Goal: Task Accomplishment & Management: Use online tool/utility

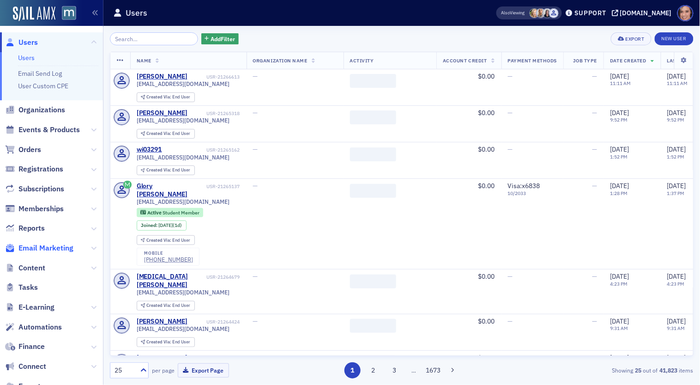
click at [53, 248] on span "Email Marketing" at bounding box center [45, 248] width 55 height 10
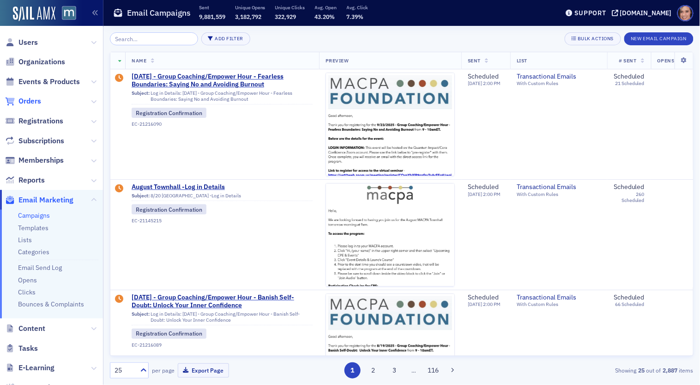
click at [38, 97] on span "Orders" at bounding box center [29, 101] width 23 height 10
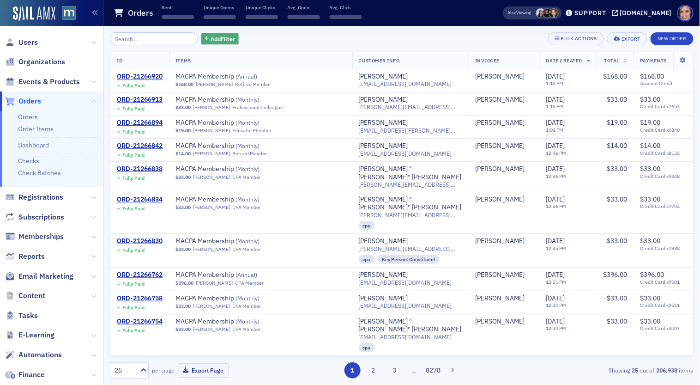
click at [212, 35] on span "Add Filter" at bounding box center [223, 39] width 24 height 8
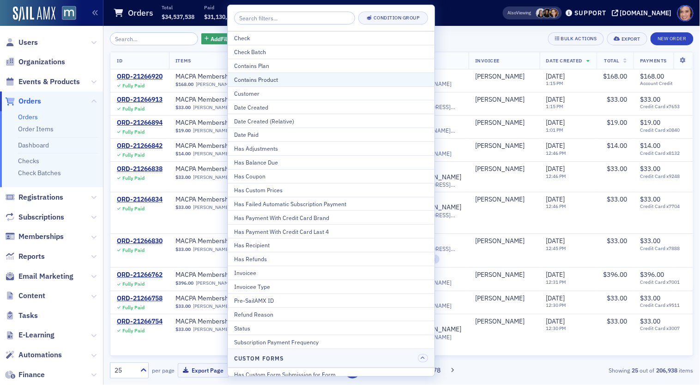
click at [249, 75] on div "Contains Product" at bounding box center [331, 79] width 194 height 8
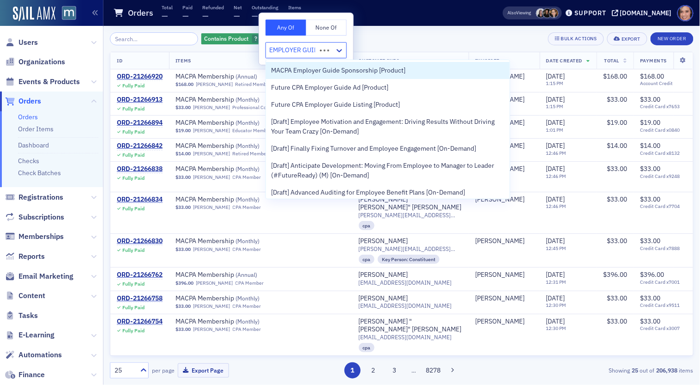
type input "EMPLOYER GUIDE"
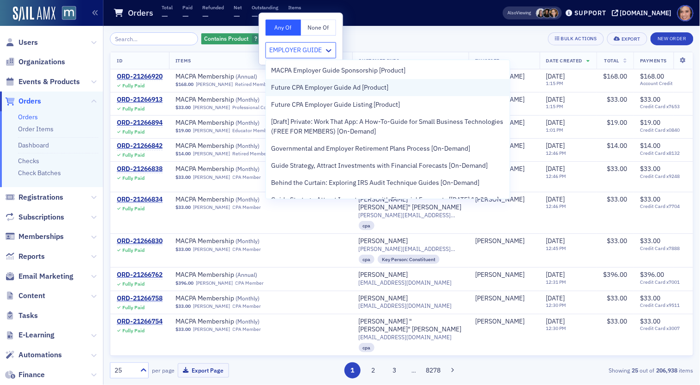
click at [295, 83] on span "Future CPA Employer Guide Ad [Product]" at bounding box center [330, 88] width 117 height 10
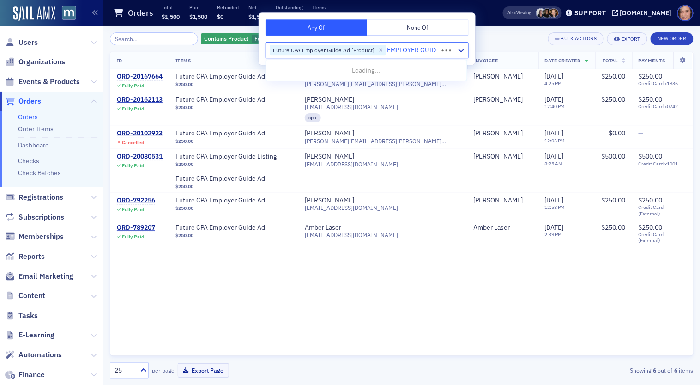
type input "EMPLOYER GUIDE"
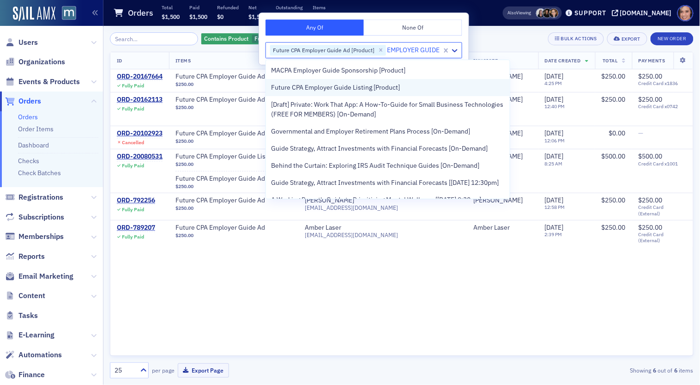
click at [313, 92] on div "Future CPA Employer Guide Listing [Product]" at bounding box center [388, 87] width 244 height 17
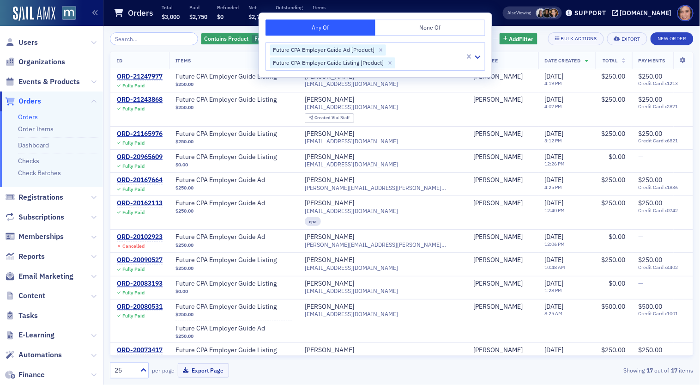
click at [542, 33] on div "Contains Product Future CPA Employer Guide Ad [Product], Future CPA Employer Gu…" at bounding box center [402, 38] width 584 height 13
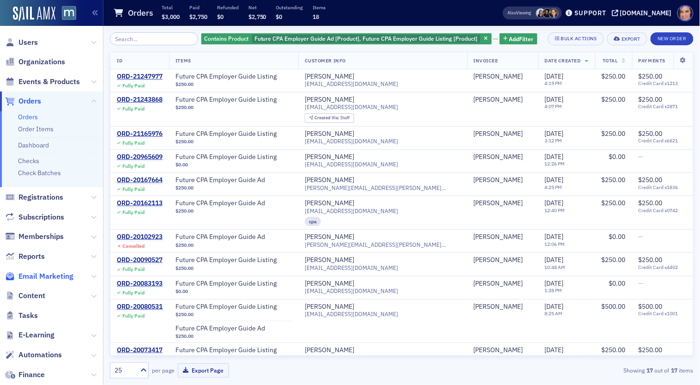
click at [49, 273] on span "Email Marketing" at bounding box center [45, 276] width 55 height 10
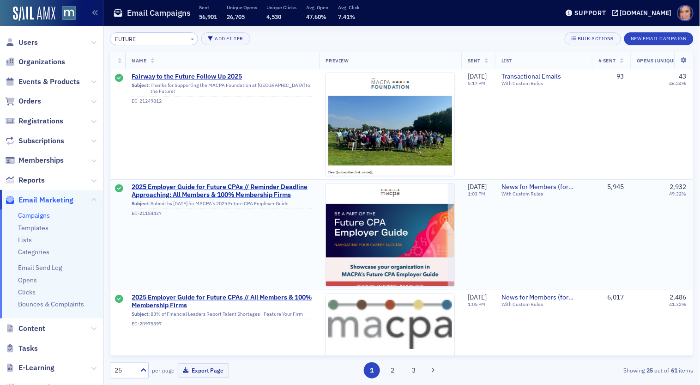
type input "FUTURE"
click at [219, 191] on span "2025 Employer Guide for Future CPAs // Reminder Deadline Approaching: All Membe…" at bounding box center [222, 191] width 181 height 16
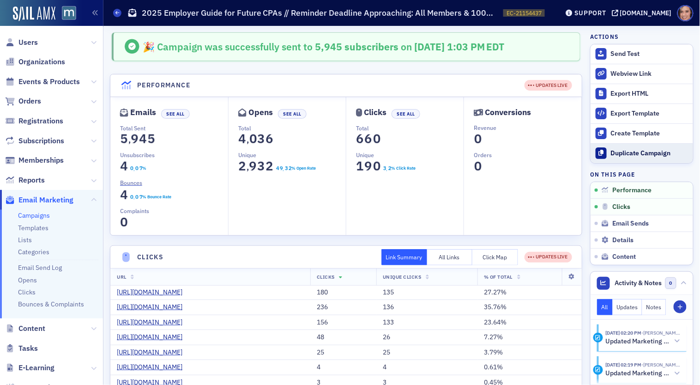
click at [652, 149] on div "Duplicate Campaign" at bounding box center [650, 153] width 78 height 8
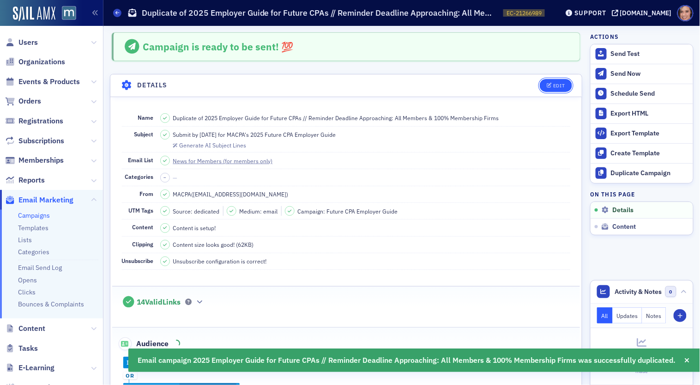
click at [565, 83] on div "Edit" at bounding box center [559, 85] width 12 height 5
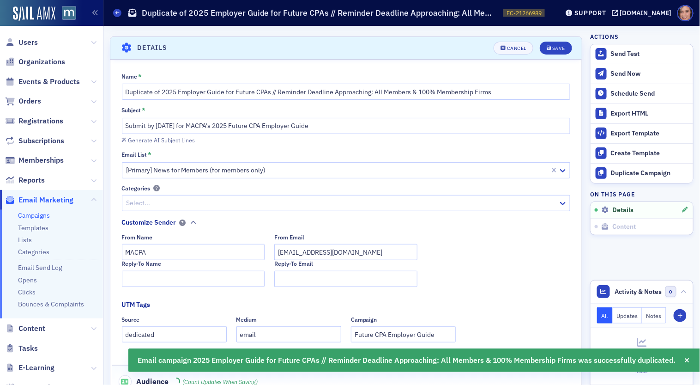
scroll to position [43, 0]
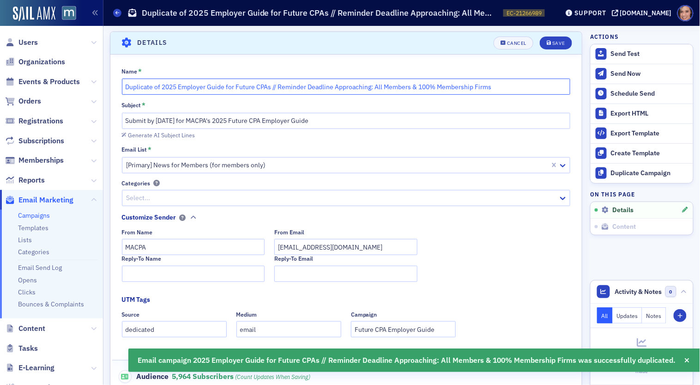
drag, startPoint x: 161, startPoint y: 85, endPoint x: 116, endPoint y: 77, distance: 45.0
click at [116, 77] on div "Name * Duplicate of 2025 Employer Guide for Future CPAs // Reminder Deadline Ap…" at bounding box center [346, 260] width 472 height 387
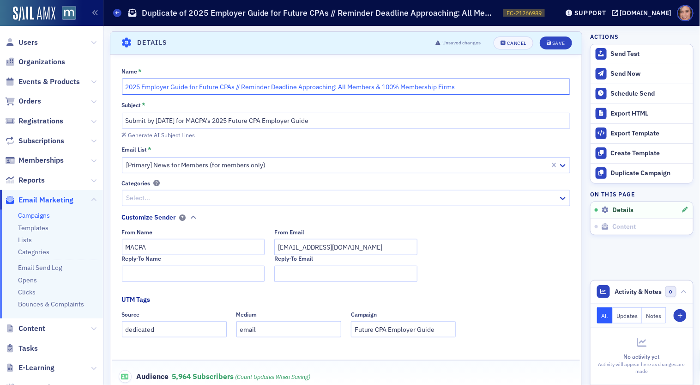
type input "2025 Employer Guide for Future CPAs // Reminder Deadline Approaching: All Membe…"
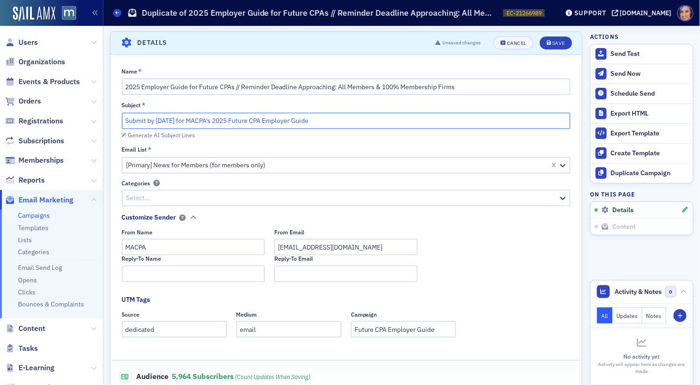
drag, startPoint x: 122, startPoint y: 120, endPoint x: 146, endPoint y: 122, distance: 24.6
click at [146, 122] on input "Submit by [DATE] for MACPA's 2025 Future CPA Employer Guide" at bounding box center [346, 121] width 449 height 16
drag, startPoint x: 243, startPoint y: 120, endPoint x: 295, endPoint y: 120, distance: 51.7
click at [295, 120] on input "Deadline Extended: Submit by August 15h by [DATE] for MACPA's 2025 Future CPA E…" at bounding box center [346, 121] width 449 height 16
drag, startPoint x: 223, startPoint y: 122, endPoint x: 235, endPoint y: 122, distance: 12.0
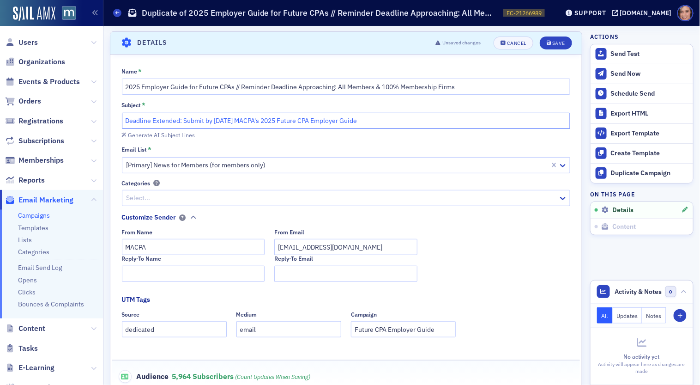
click at [235, 122] on input "Deadline Extended: Submit by [DATE] MACPA's 2025 Future CPA Employer Guide" at bounding box center [346, 121] width 449 height 16
click at [243, 121] on input "Deadline Extended: Submit by [DATE] MACPA's 2025 Future CPA Employer Guide" at bounding box center [346, 121] width 449 height 16
click at [125, 122] on input "Deadline Extended: Submit by [DATE] - MACPA's 2025 Future CPA Employer Guide" at bounding box center [346, 121] width 449 height 16
type input "Deadline Extended: Submit by [DATE] - MACPA's 2025 Future CPA Employer Guide"
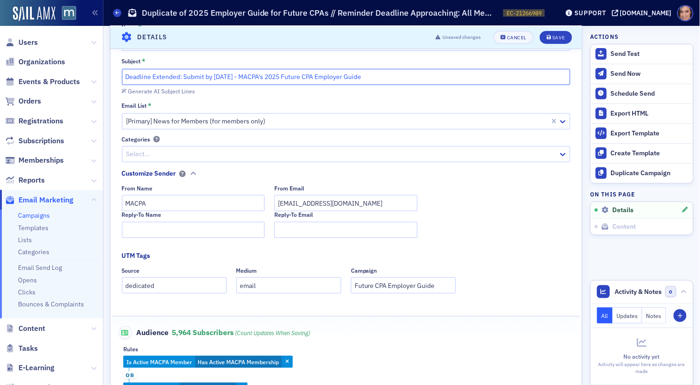
scroll to position [243, 0]
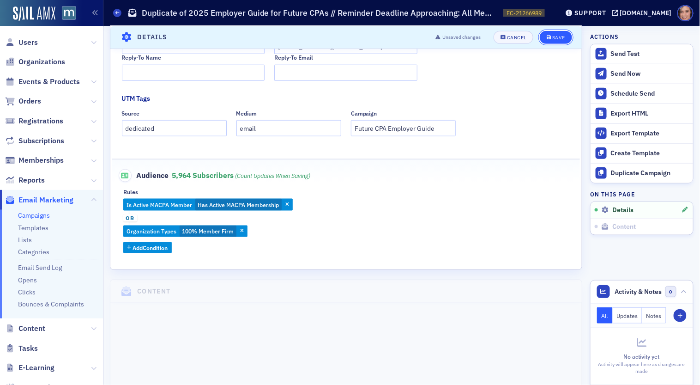
click at [562, 39] on div "Save" at bounding box center [559, 37] width 12 height 5
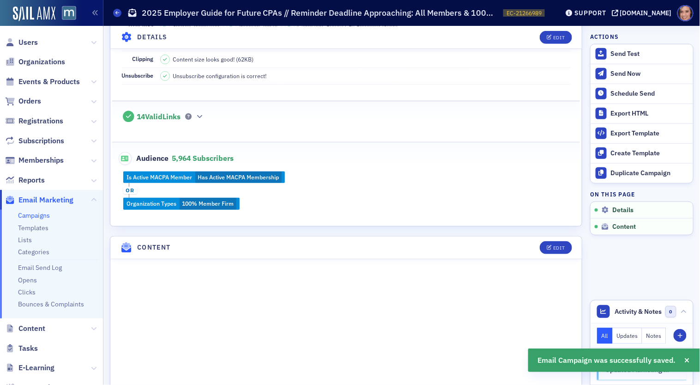
scroll to position [0, 0]
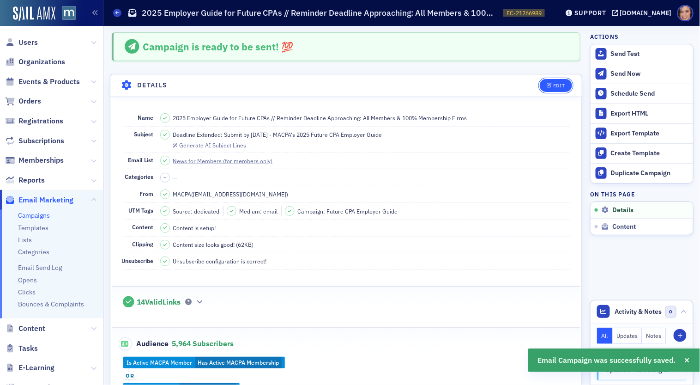
click at [552, 86] on icon "button" at bounding box center [550, 85] width 6 height 5
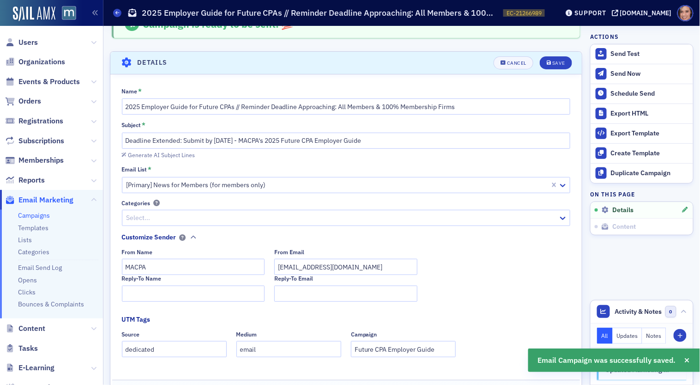
scroll to position [18, 0]
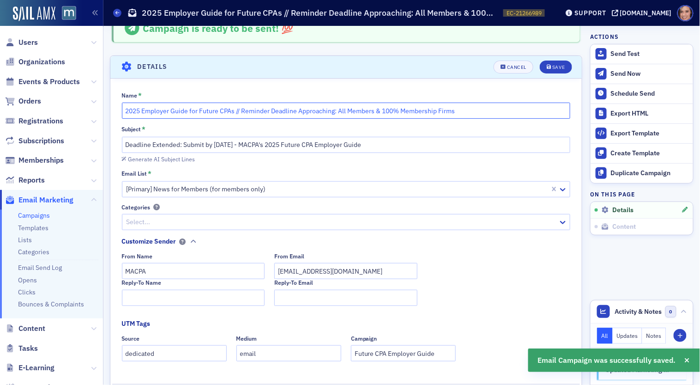
click at [259, 114] on input "2025 Employer Guide for Future CPAs // Reminder Deadline Approaching: All Membe…" at bounding box center [346, 111] width 449 height 16
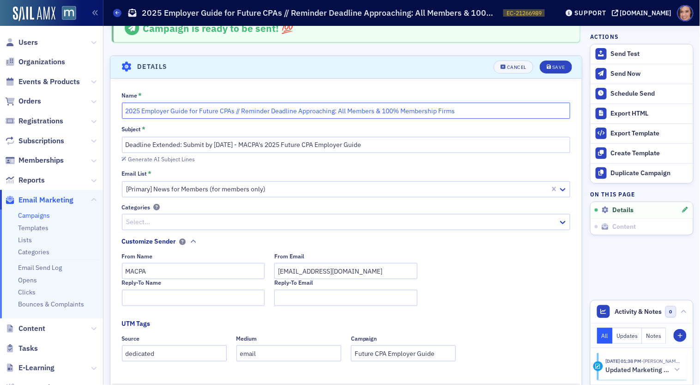
click at [261, 110] on input "2025 Employer Guide for Future CPAs // Reminder Deadline Approaching: All Membe…" at bounding box center [346, 111] width 449 height 16
click at [286, 111] on input "2025 Employer Guide for Future CPAs // Deadline Approaching: All Members & 100%…" at bounding box center [346, 111] width 449 height 16
type input "2025 Employer Guide for Future CPAs // Deadline Extended: All Members & 100% Me…"
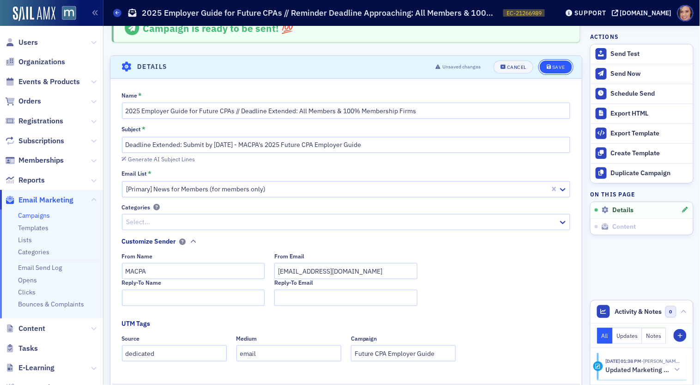
click at [547, 72] on button "Save" at bounding box center [556, 67] width 32 height 13
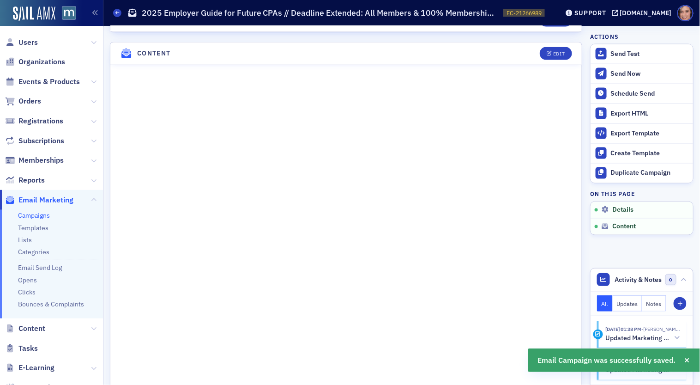
scroll to position [401, 0]
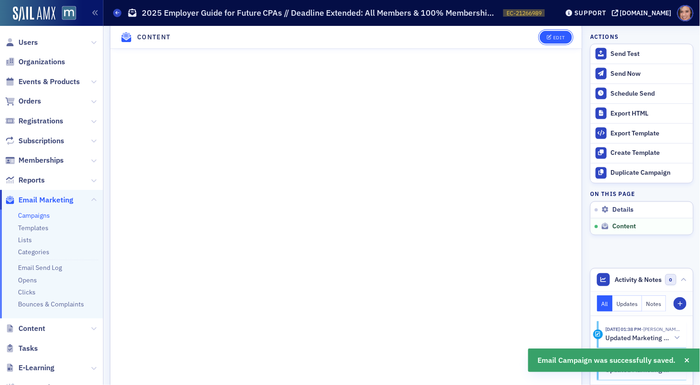
click at [561, 35] on div "Edit" at bounding box center [559, 37] width 12 height 5
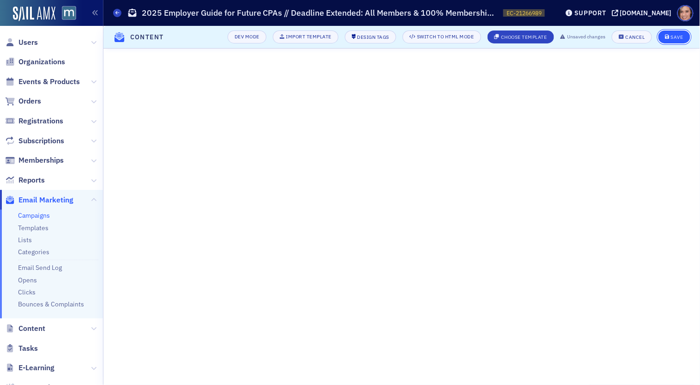
click at [681, 35] on div "Save" at bounding box center [677, 37] width 12 height 5
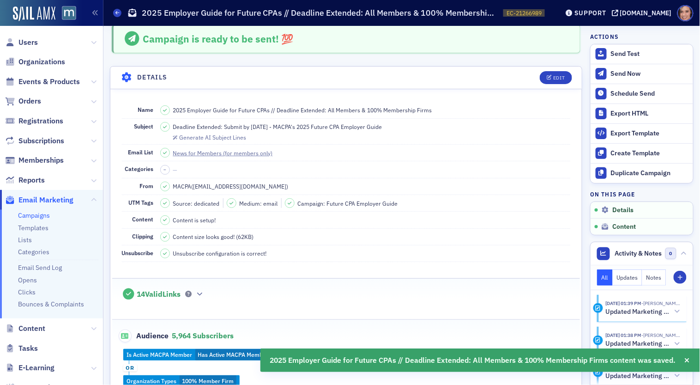
scroll to position [0, 0]
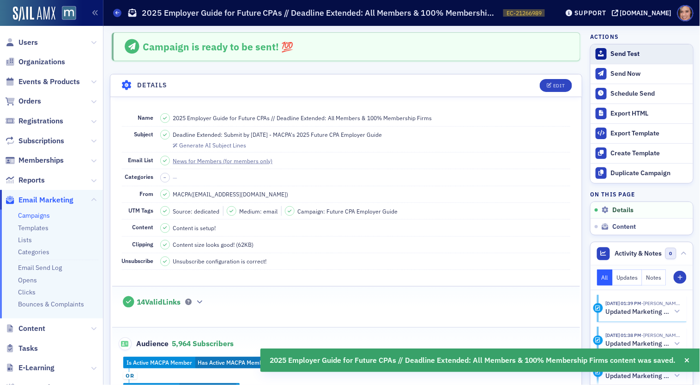
click at [632, 54] on div "Send Test" at bounding box center [650, 54] width 78 height 8
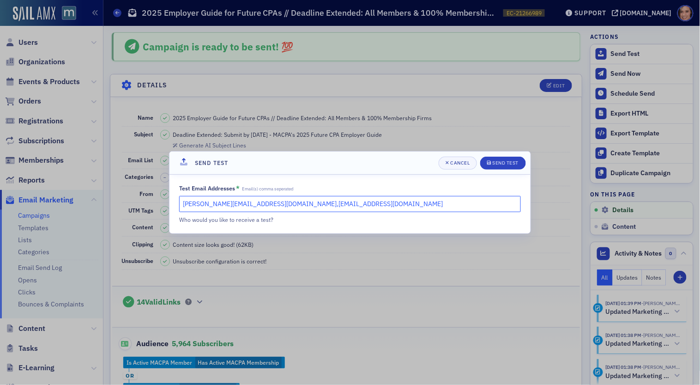
drag, startPoint x: 265, startPoint y: 206, endPoint x: 176, endPoint y: 203, distance: 88.7
click at [176, 203] on div "Test Email Addresses * Email(s) comma seperated [PERSON_NAME][EMAIL_ADDRESS][DO…" at bounding box center [350, 204] width 361 height 59
click at [197, 206] on input "[PERSON_NAME][EMAIL_ADDRESS][DOMAIN_NAME],[EMAIL_ADDRESS][DOMAIN_NAME]" at bounding box center [350, 204] width 342 height 16
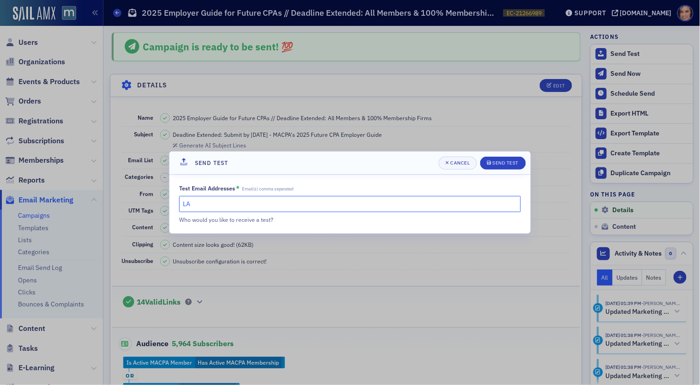
type input "L"
type input "a"
type input "[EMAIL_ADDRESS][DOMAIN_NAME]"
click at [504, 160] on span "Send Test" at bounding box center [503, 162] width 32 height 7
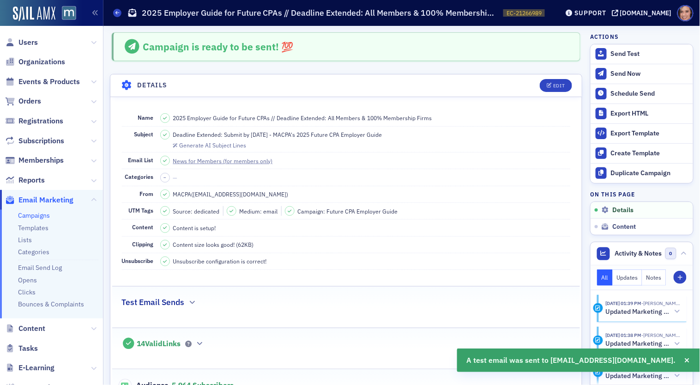
click at [47, 218] on link "Campaigns" at bounding box center [34, 215] width 32 height 8
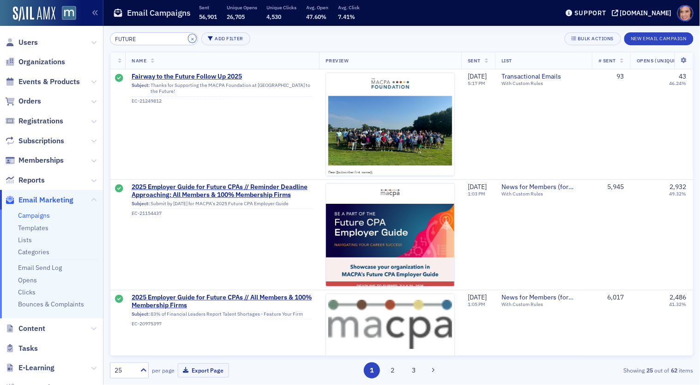
click at [188, 38] on button "×" at bounding box center [192, 38] width 8 height 8
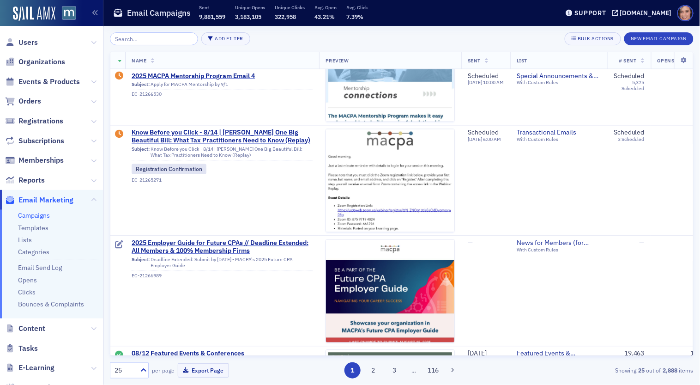
scroll to position [603, 0]
